Goal: Task Accomplishment & Management: Manage account settings

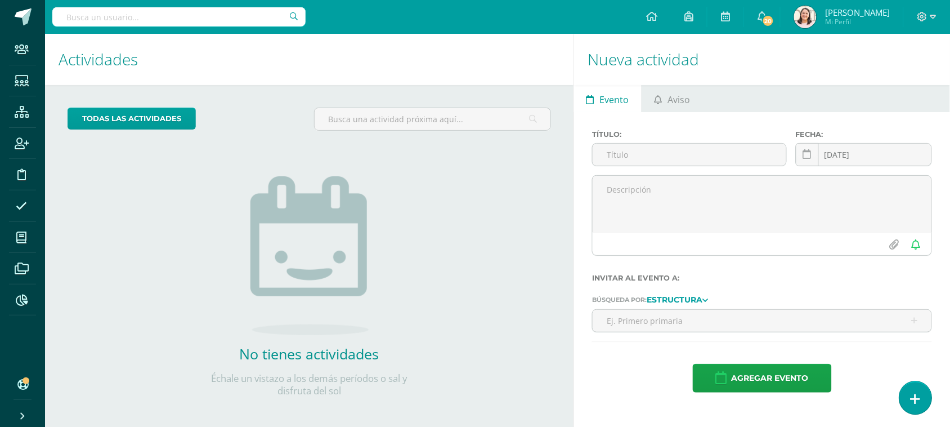
click at [910, 400] on link at bounding box center [916, 397] width 32 height 33
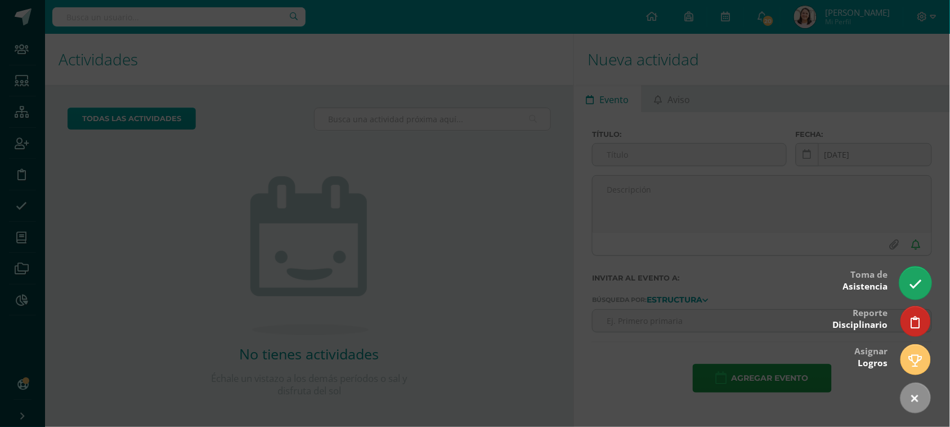
click at [921, 282] on icon at bounding box center [915, 284] width 13 height 13
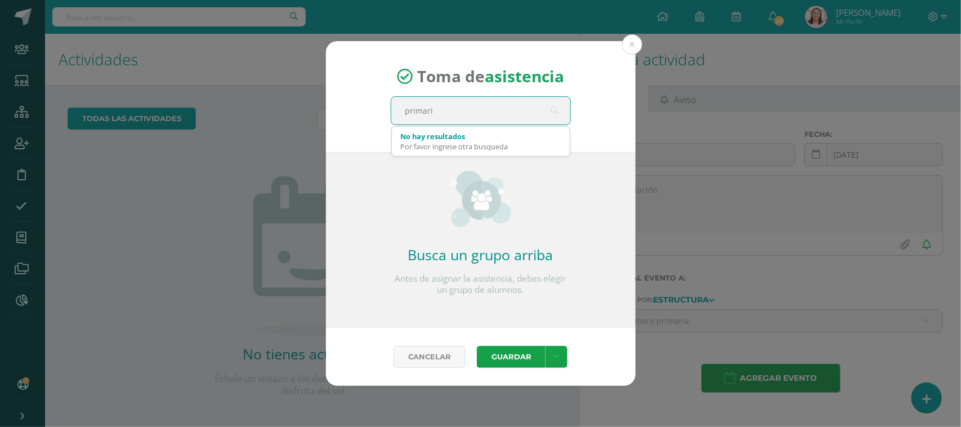
type input "primaria"
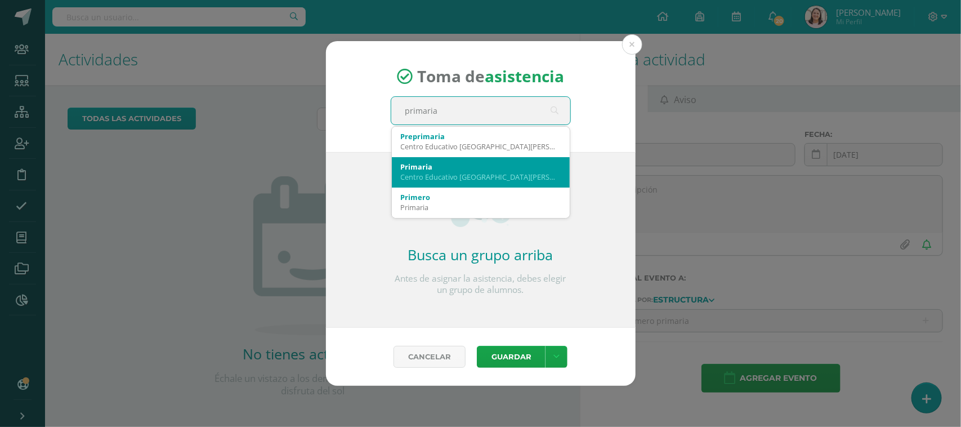
click at [428, 165] on div "Primaria" at bounding box center [481, 167] width 160 height 10
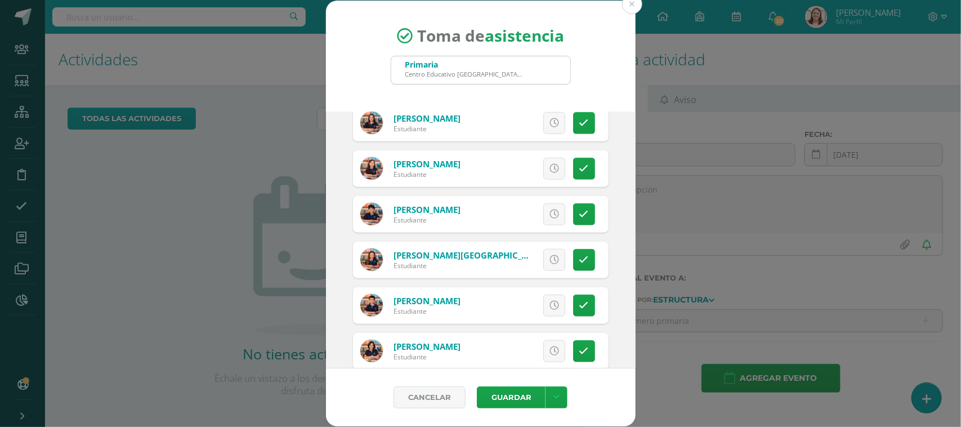
scroll to position [493, 0]
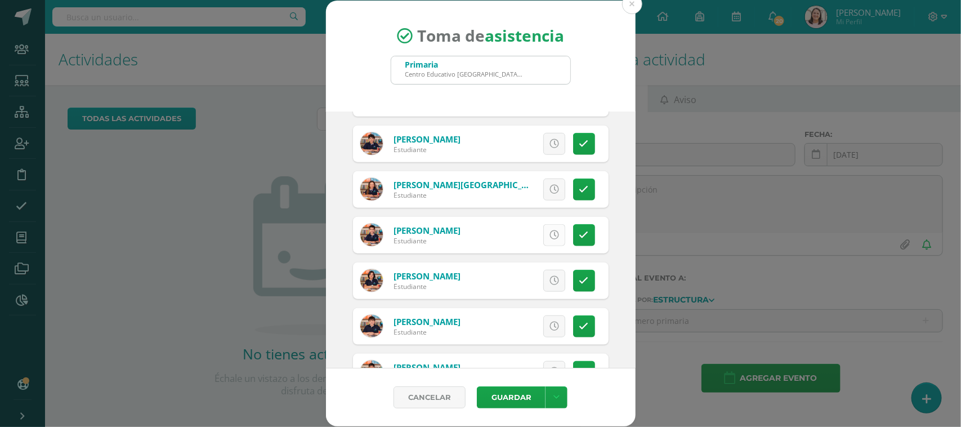
click at [550, 234] on icon at bounding box center [555, 235] width 10 height 10
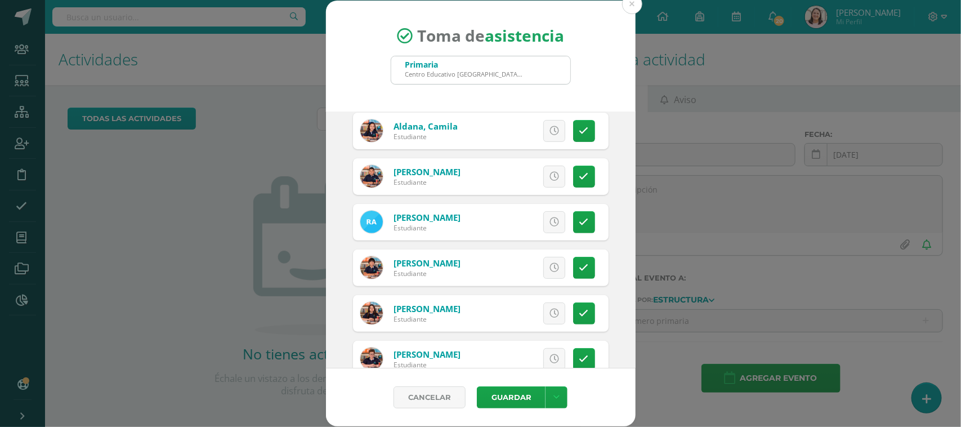
scroll to position [211, 0]
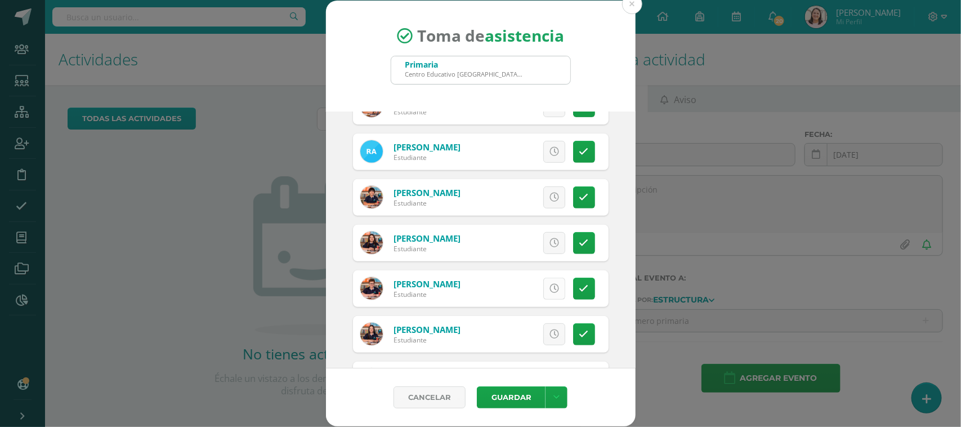
click at [550, 286] on icon at bounding box center [555, 289] width 10 height 10
click at [550, 329] on icon at bounding box center [555, 334] width 10 height 10
click at [516, 400] on button "Guardar" at bounding box center [511, 397] width 69 height 22
